Goal: Transaction & Acquisition: Purchase product/service

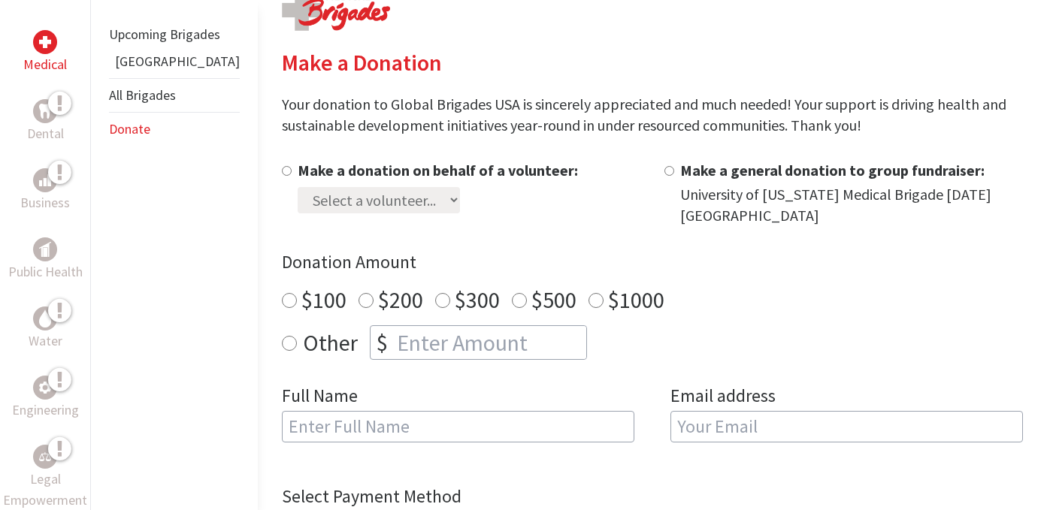
click at [282, 170] on input "Make a donation on behalf of a volunteer:" at bounding box center [287, 171] width 10 height 10
radio input "true"
click at [404, 197] on select "Select a volunteer... [PERSON_NAME] [PERSON_NAME] [PERSON_NAME] [PERSON_NAME] […" at bounding box center [379, 200] width 162 height 26
select select "A7107F8B-347D-11ED-83B2-42010A8A0046"
click at [298, 187] on select "Select a volunteer... [PERSON_NAME] [PERSON_NAME] [PERSON_NAME] [PERSON_NAME] […" at bounding box center [379, 200] width 162 height 26
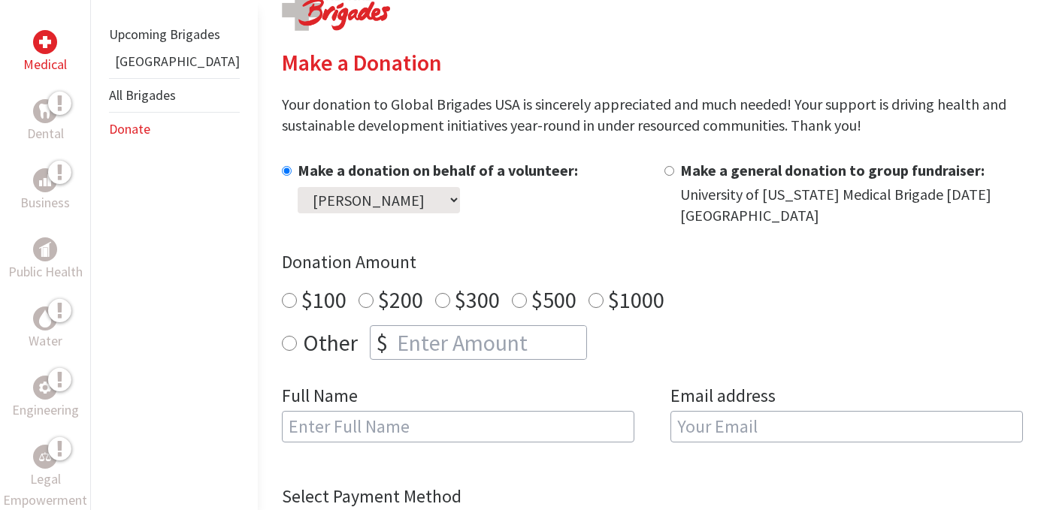
radio input "true"
click at [394, 340] on input "number" at bounding box center [490, 342] width 192 height 33
type input "250"
click at [387, 422] on input "text" at bounding box center [458, 427] width 352 height 32
type input "[PERSON_NAME]"
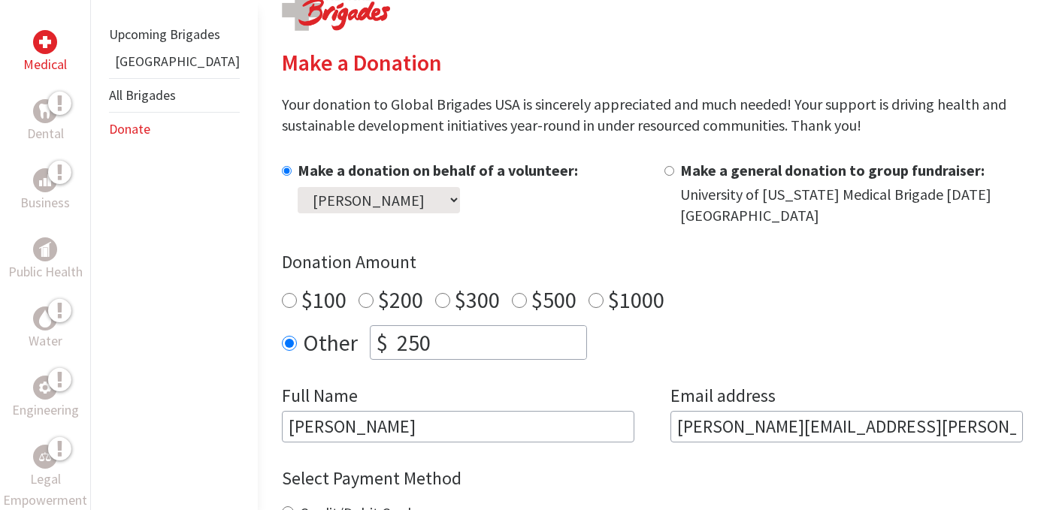
click at [873, 434] on input "[PERSON_NAME][EMAIL_ADDRESS][PERSON_NAME]" at bounding box center [846, 427] width 352 height 32
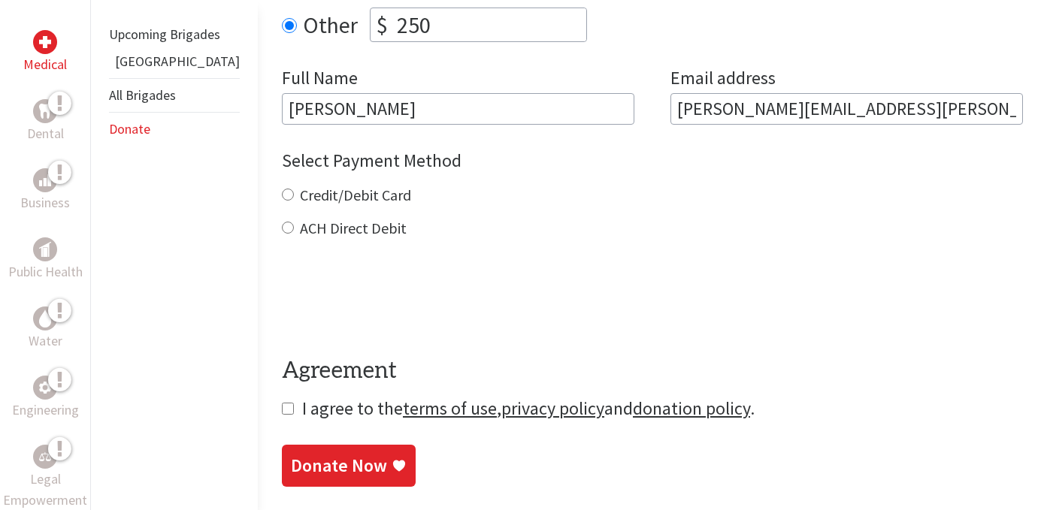
scroll to position [645, 0]
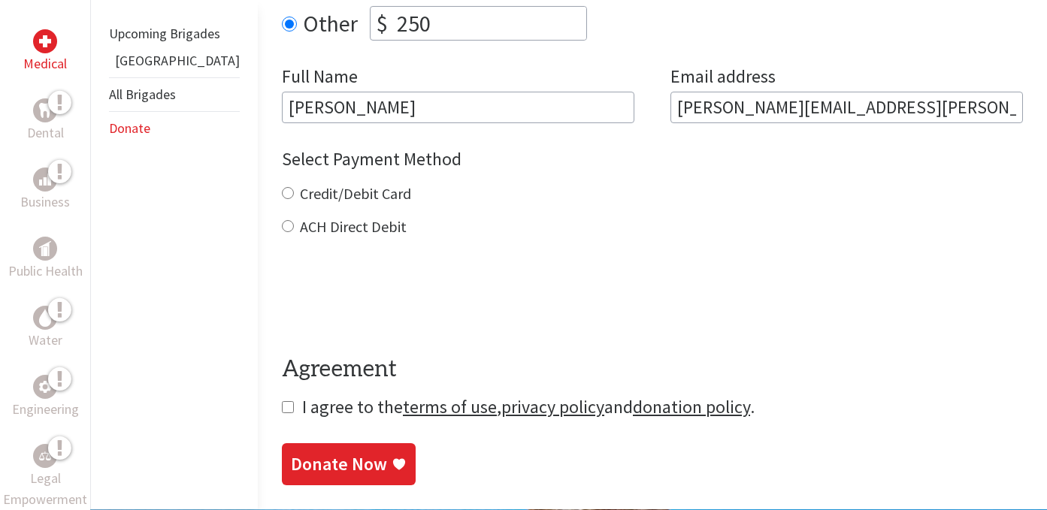
type input "[PERSON_NAME][EMAIL_ADDRESS][PERSON_NAME][DOMAIN_NAME]"
click at [300, 194] on label "Credit/Debit Card" at bounding box center [355, 193] width 111 height 19
click at [291, 194] on input "Credit/Debit Card" at bounding box center [288, 193] width 12 height 12
radio input "true"
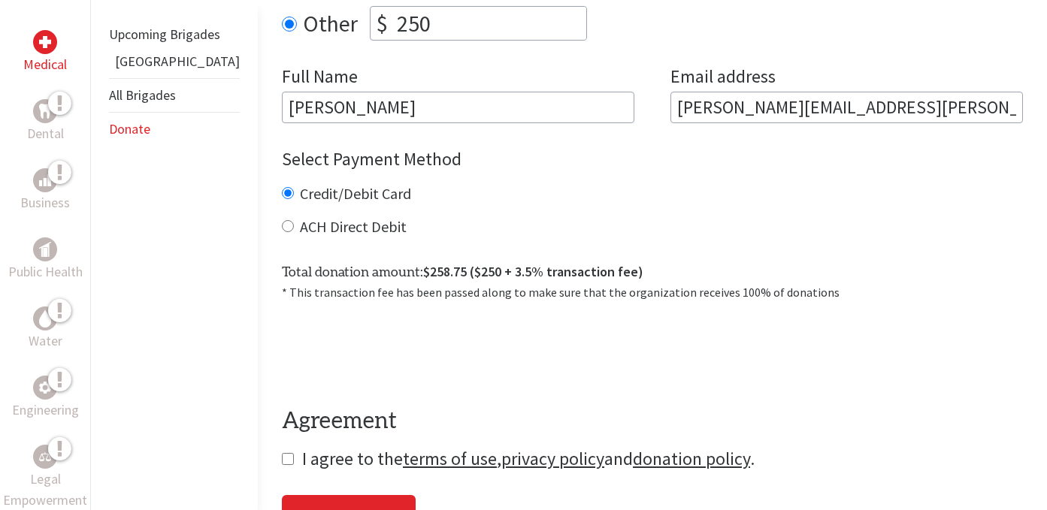
click at [300, 226] on label "ACH Direct Debit" at bounding box center [353, 226] width 107 height 19
click at [292, 226] on input "ACH Direct Debit" at bounding box center [288, 226] width 12 height 12
radio input "true"
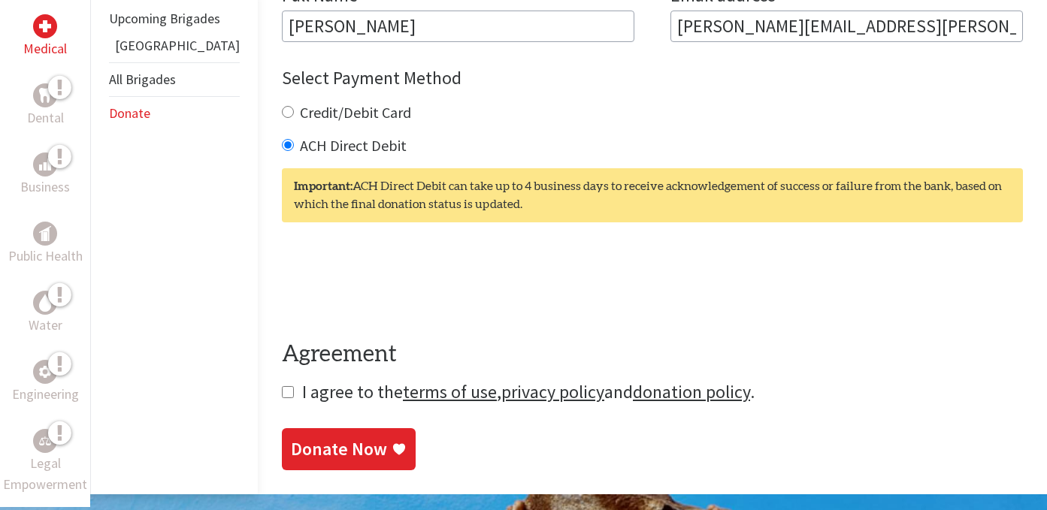
scroll to position [729, 0]
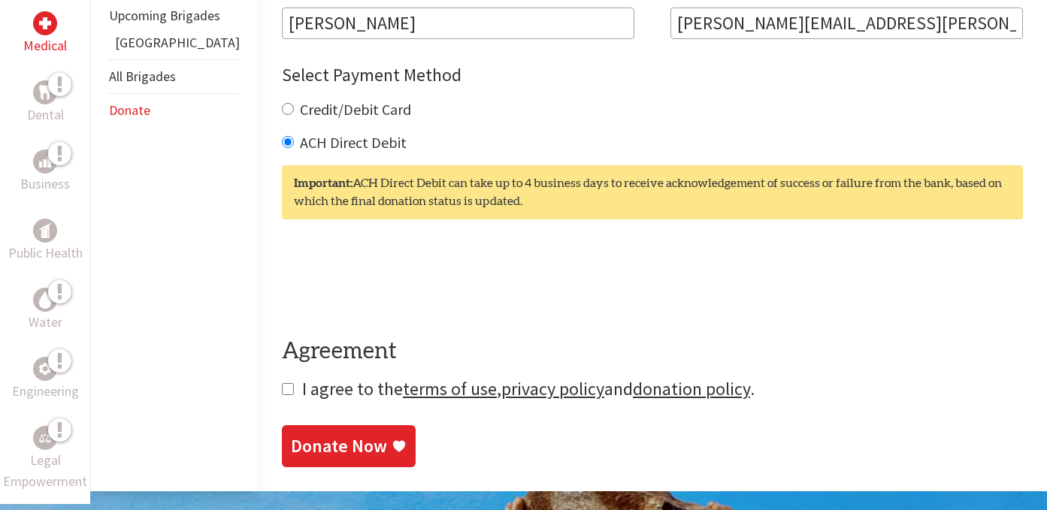
click at [282, 392] on input "checkbox" at bounding box center [288, 389] width 12 height 12
checkbox input "true"
click at [291, 446] on div "Donate Now" at bounding box center [339, 448] width 96 height 24
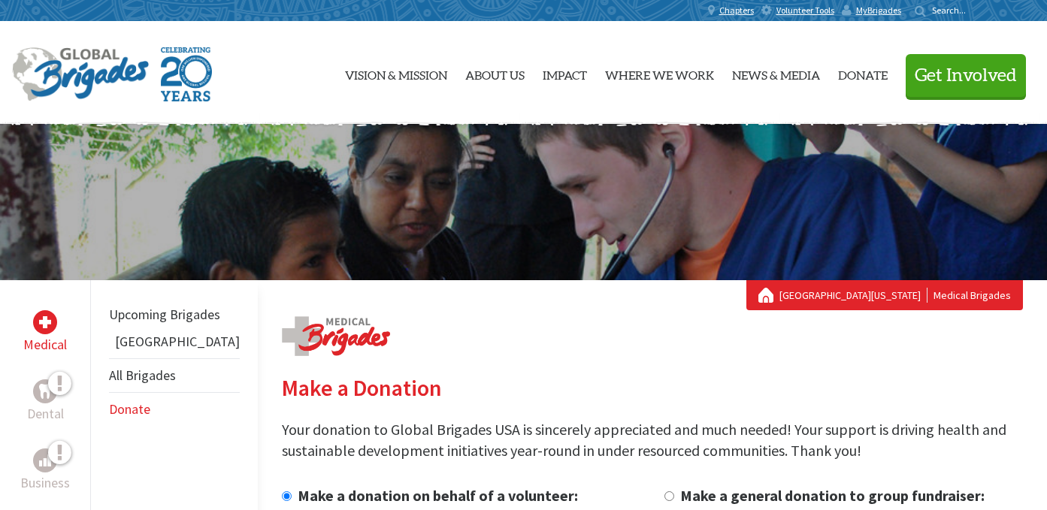
scroll to position [283, 0]
